Goal: Transaction & Acquisition: Purchase product/service

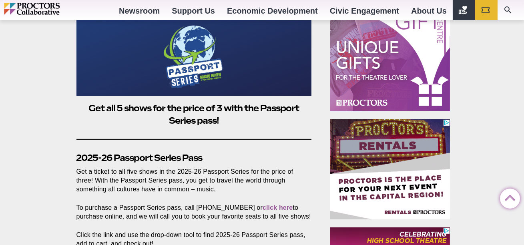
scroll to position [461, 0]
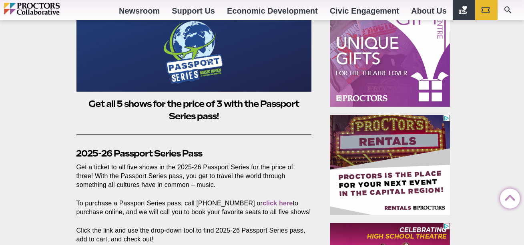
click at [207, 107] on h2 "Get all 5 shows for the price of 3 with the Passport Series pass!" at bounding box center [195, 110] width 236 height 25
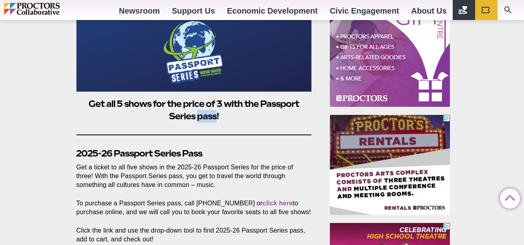
click at [207, 106] on h2 "Get all 5 shows for the price of 3 with the Passport Series pass!" at bounding box center [195, 110] width 236 height 25
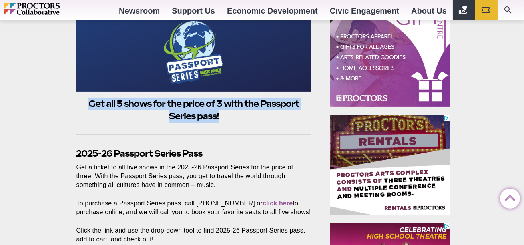
click at [207, 106] on h2 "Get all 5 shows for the price of 3 with the Passport Series pass!" at bounding box center [195, 110] width 236 height 25
copy h2 "Get all 5 shows for the price of 3 with the Passport Series pass!"
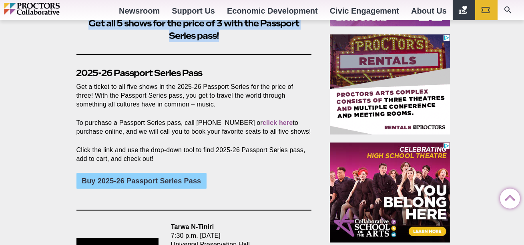
scroll to position [543, 0]
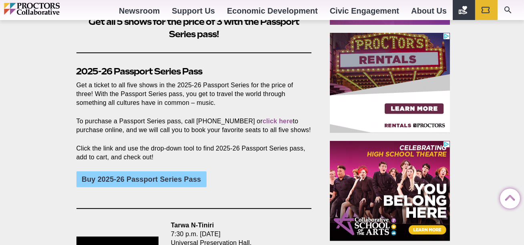
click at [105, 118] on p "To purchase a Passport Series pass, call [PHONE_NUMBER] or click here to purcha…" at bounding box center [195, 126] width 236 height 18
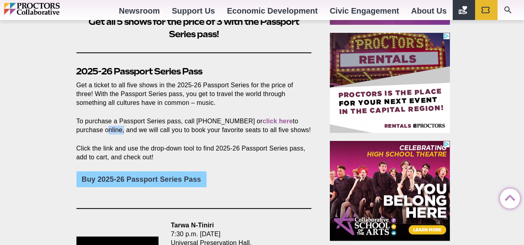
click at [105, 118] on p "To purchase a Passport Series pass, call [PHONE_NUMBER] or click here to purcha…" at bounding box center [195, 126] width 236 height 18
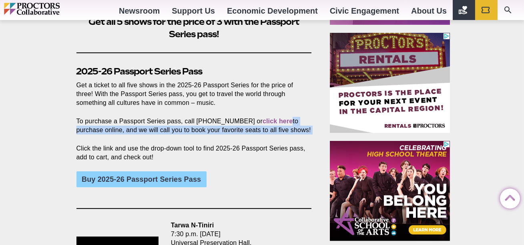
click at [105, 118] on p "To purchase a Passport Series pass, call [PHONE_NUMBER] or click here to purcha…" at bounding box center [195, 126] width 236 height 18
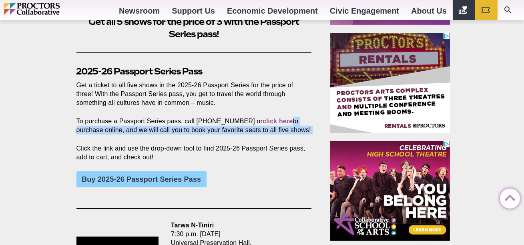
click at [105, 118] on p "To purchase a Passport Series pass, call [PHONE_NUMBER] or click here to purcha…" at bounding box center [195, 126] width 236 height 18
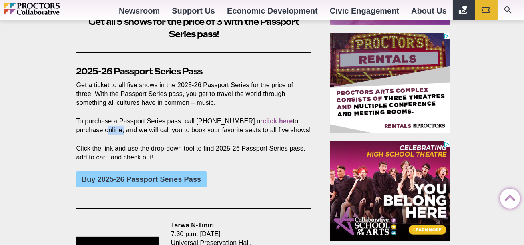
click at [105, 118] on p "To purchase a Passport Series pass, call [PHONE_NUMBER] or click here to purcha…" at bounding box center [195, 126] width 236 height 18
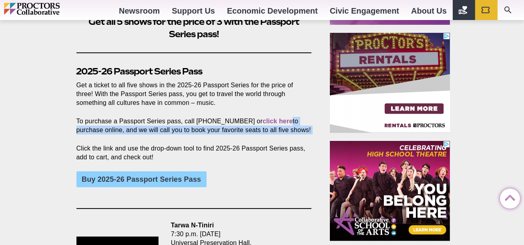
click at [105, 118] on p "To purchase a Passport Series pass, call [PHONE_NUMBER] or click here to purcha…" at bounding box center [195, 126] width 236 height 18
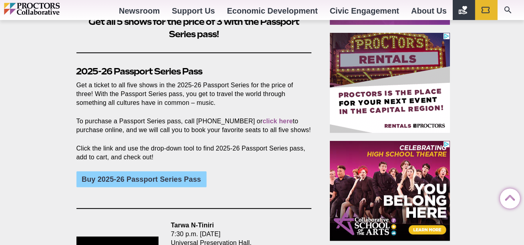
click at [105, 117] on p "To purchase a Passport Series pass, call [PHONE_NUMBER] or click here to purcha…" at bounding box center [195, 126] width 236 height 18
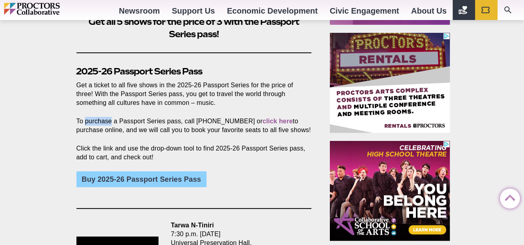
click at [98, 117] on p "To purchase a Passport Series pass, call [PHONE_NUMBER] or click here to purcha…" at bounding box center [195, 126] width 236 height 18
drag, startPoint x: 77, startPoint y: 111, endPoint x: 307, endPoint y: 121, distance: 230.2
click at [307, 121] on p "To purchase a Passport Series pass, call [PHONE_NUMBER] or click here to purcha…" at bounding box center [195, 126] width 236 height 18
copy p "To purchase a Passport Series pass, call [PHONE_NUMBER] or click here to purcha…"
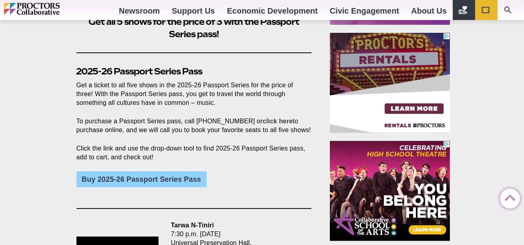
click at [270, 118] on link "click here" at bounding box center [278, 121] width 30 height 7
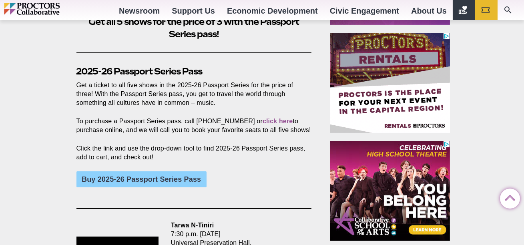
click at [234, 144] on p "Click the link and use the drop-down tool to find 2025-26 Passport Series pass,…" at bounding box center [195, 153] width 236 height 18
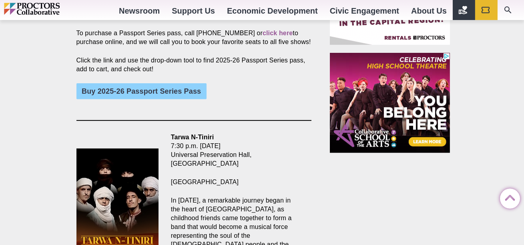
scroll to position [633, 0]
